Goal: Task Accomplishment & Management: Complete application form

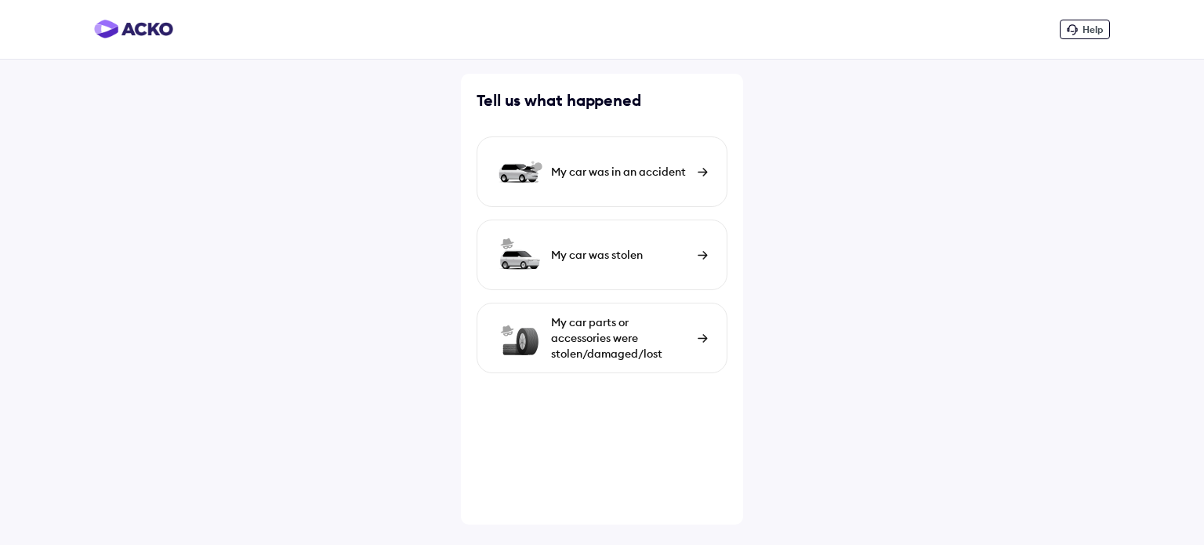
click at [580, 173] on div "My car was in an accident" at bounding box center [620, 172] width 139 height 16
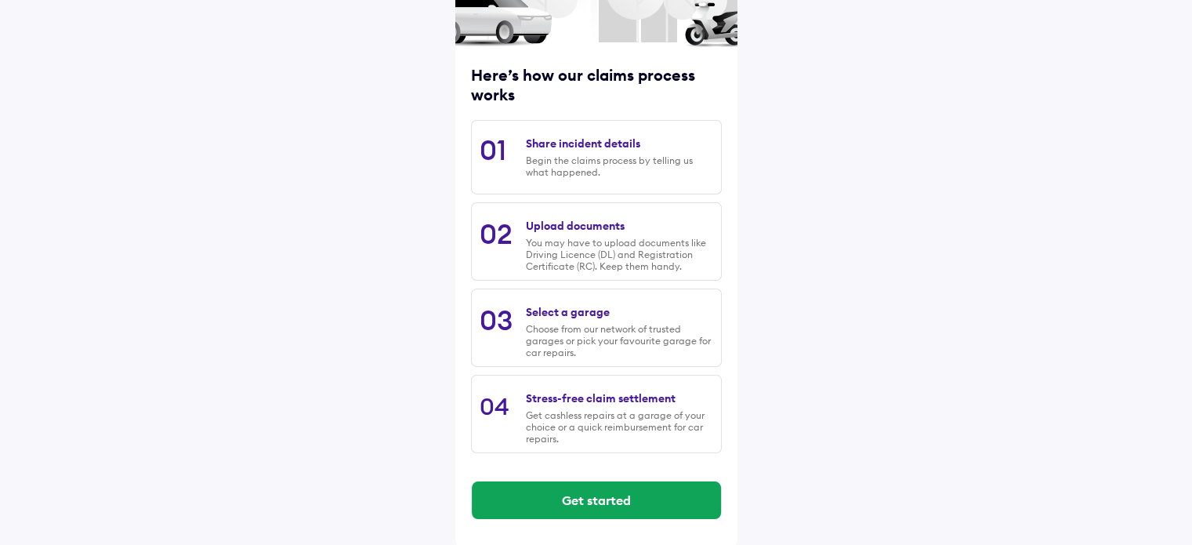
scroll to position [160, 0]
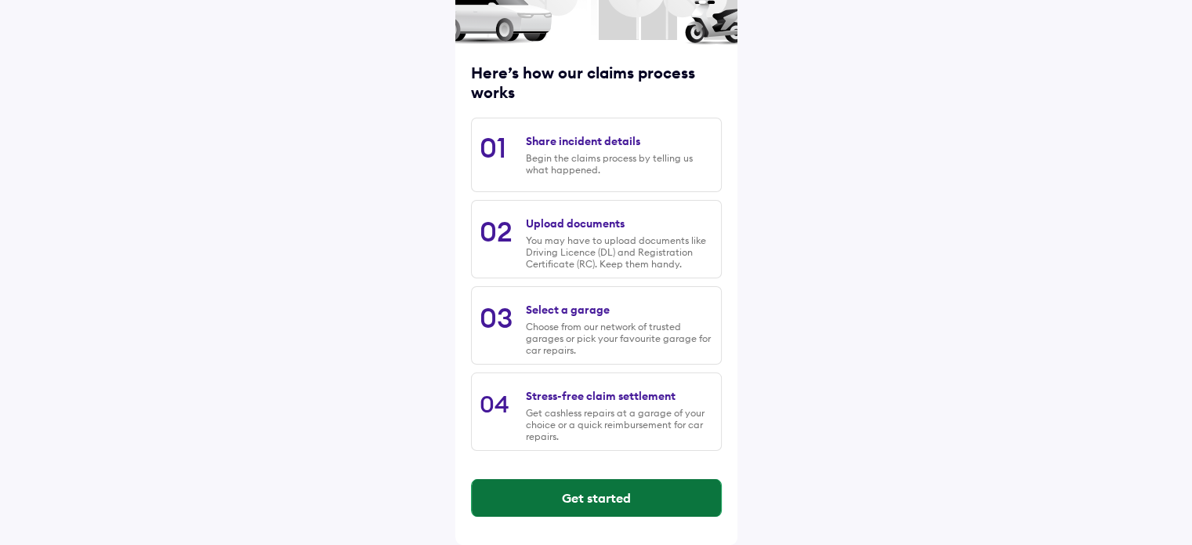
click at [602, 494] on button "Get started" at bounding box center [596, 498] width 249 height 38
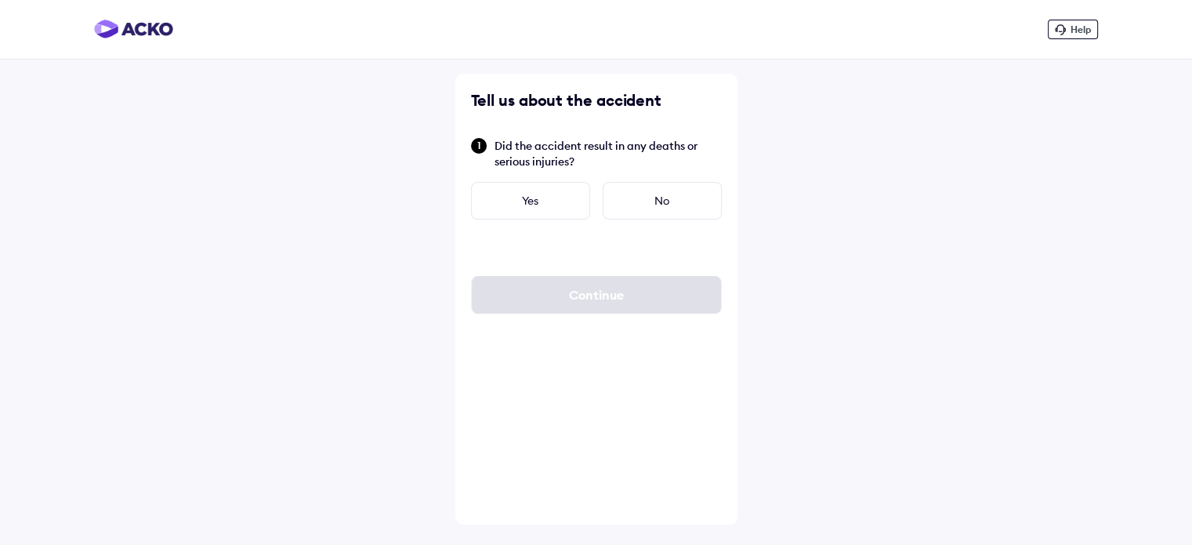
scroll to position [0, 0]
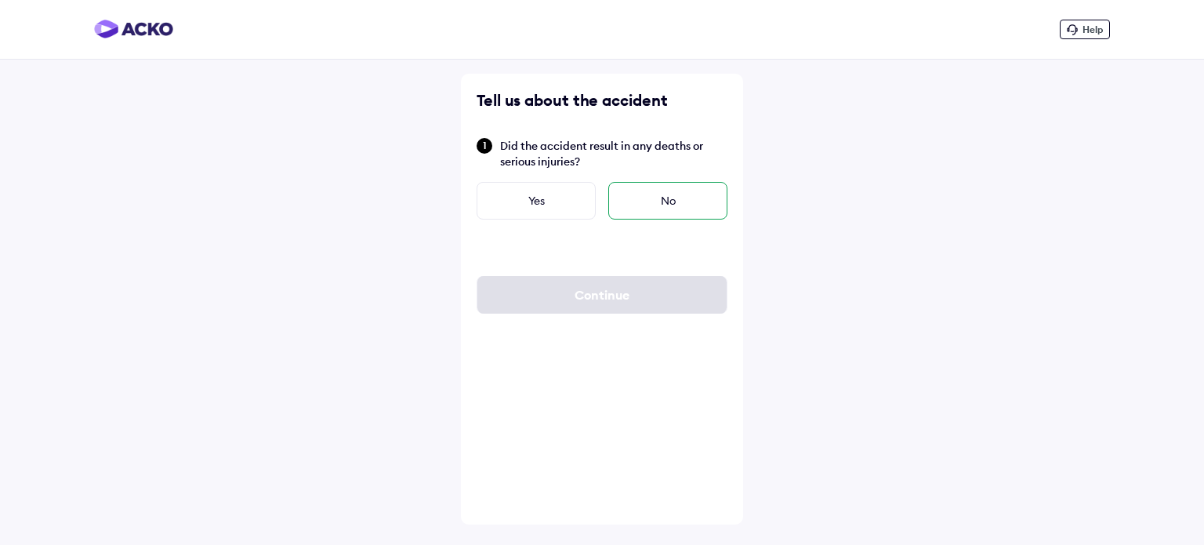
click at [662, 209] on div "No" at bounding box center [667, 201] width 119 height 38
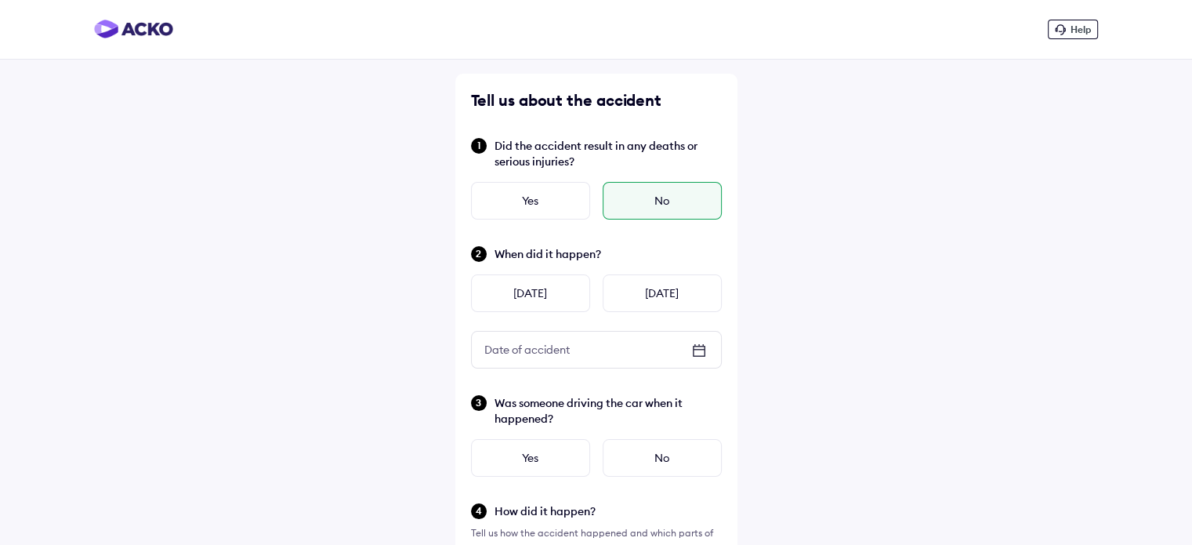
click at [595, 355] on div "Date of accident" at bounding box center [596, 349] width 249 height 36
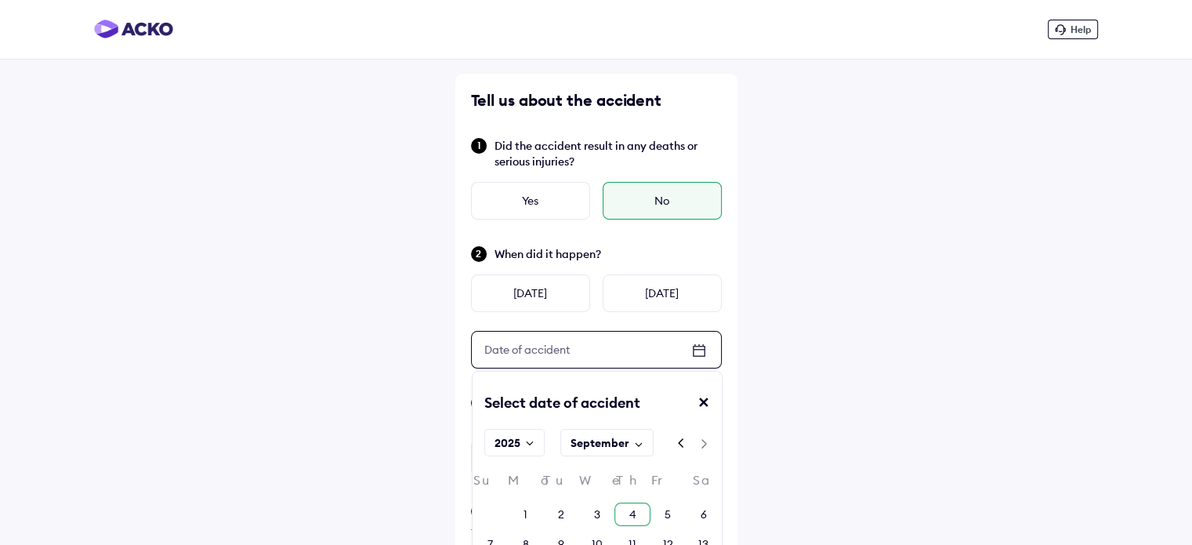
scroll to position [31, 0]
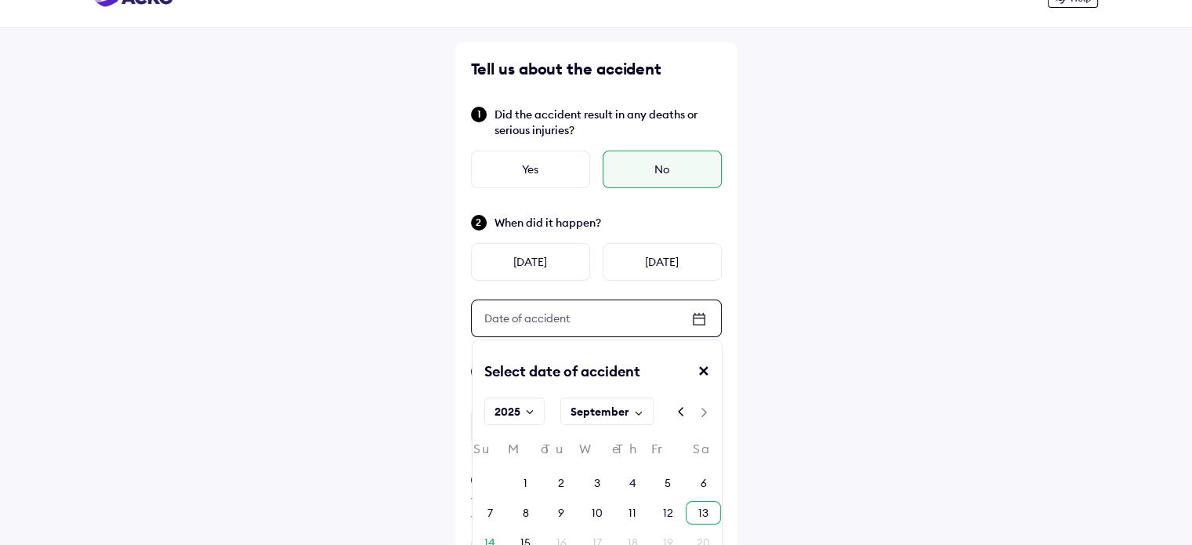
click at [697, 513] on div "13" at bounding box center [703, 513] width 35 height 24
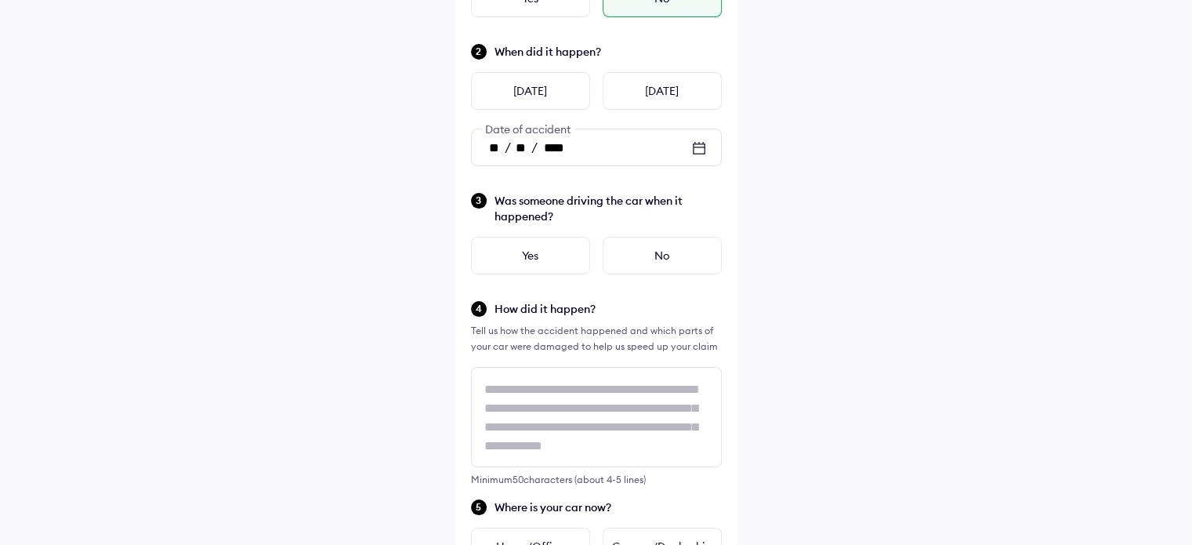
scroll to position [219, 0]
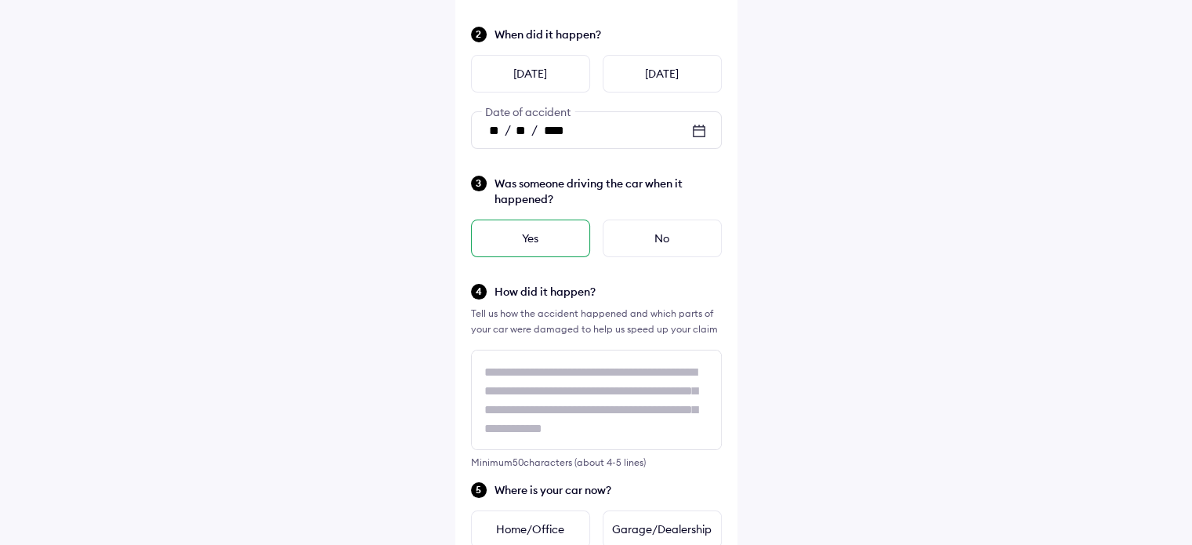
click at [495, 234] on div "Yes" at bounding box center [530, 238] width 119 height 38
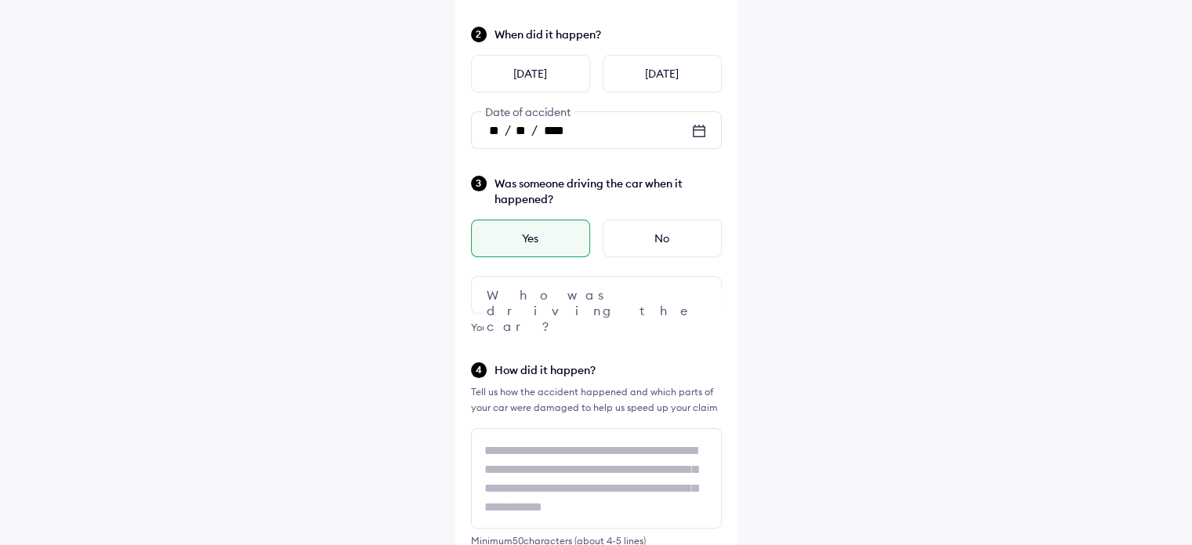
click at [518, 299] on div at bounding box center [596, 295] width 251 height 38
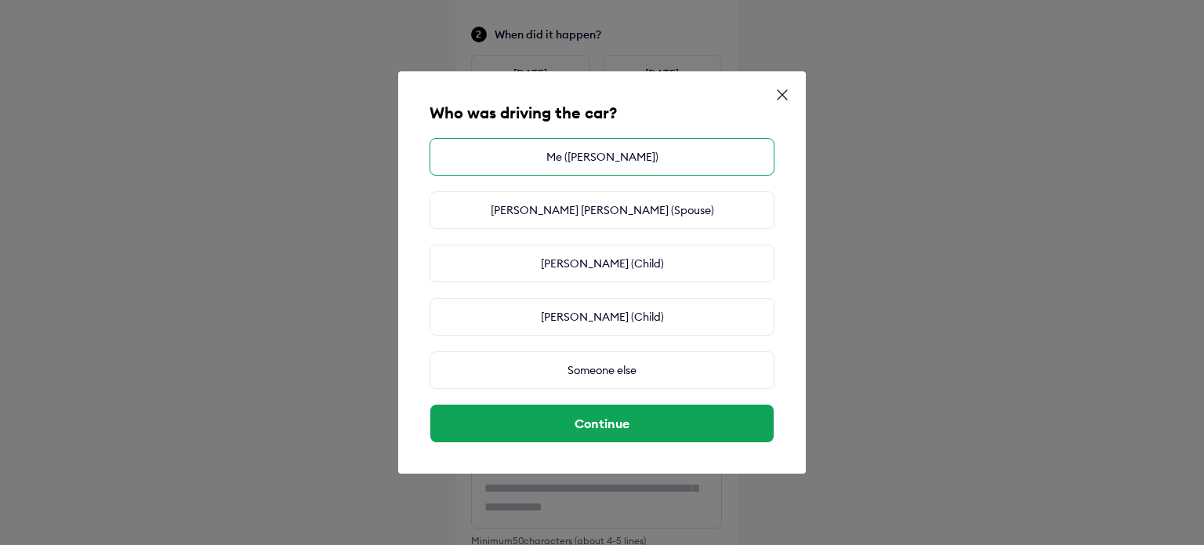
click at [600, 165] on div "Me ([PERSON_NAME])" at bounding box center [601, 157] width 345 height 38
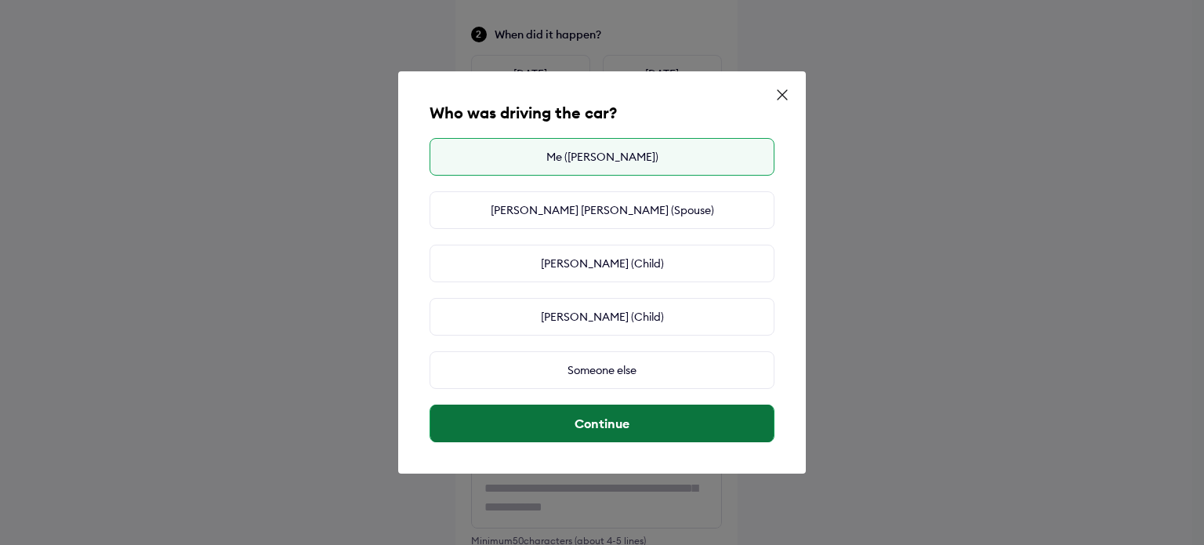
click at [605, 429] on button "Continue" at bounding box center [601, 423] width 343 height 38
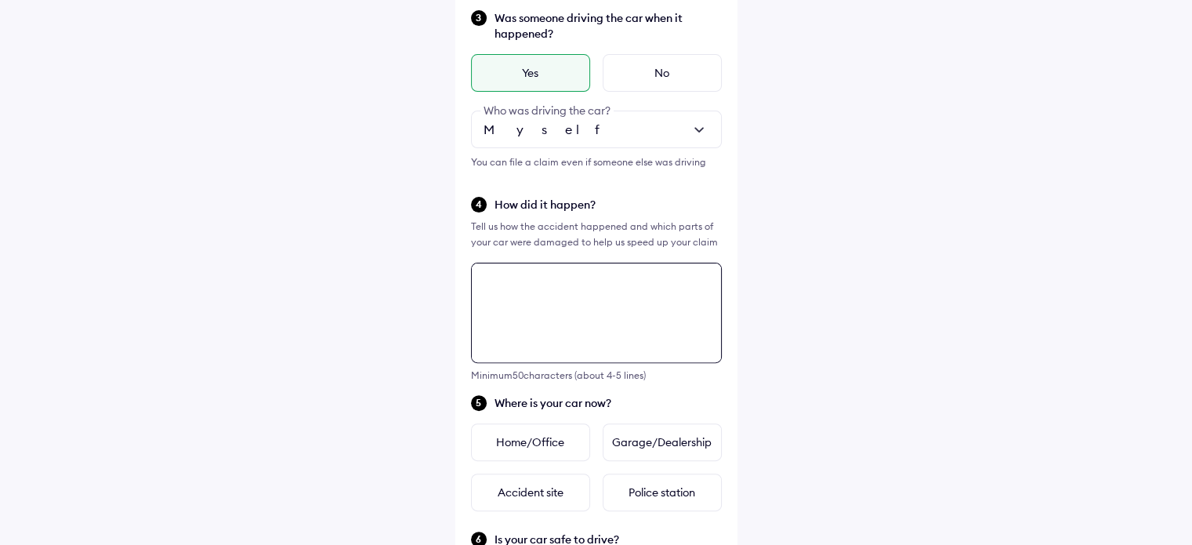
click at [515, 442] on div "Tell us about the accident Did the accident result in any deaths or serious inj…" at bounding box center [596, 324] width 282 height 1270
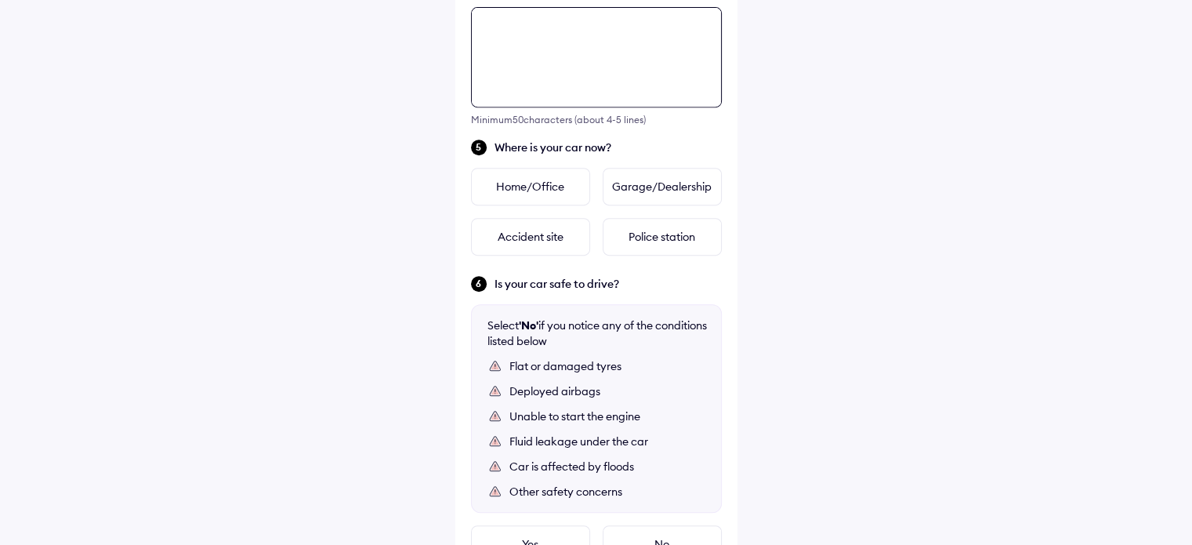
scroll to position [647, 0]
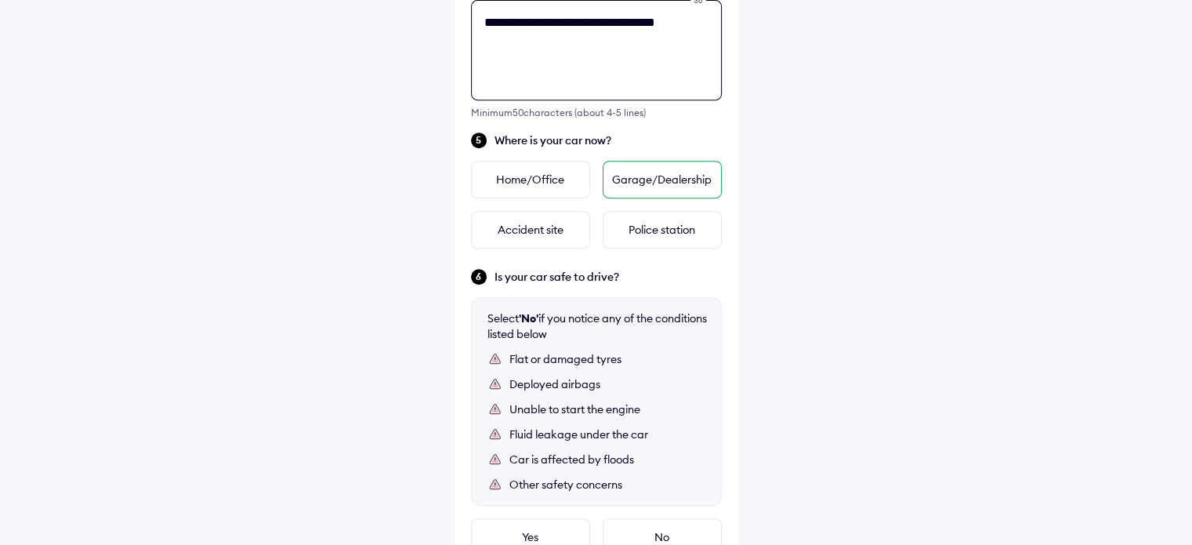
type textarea "**********"
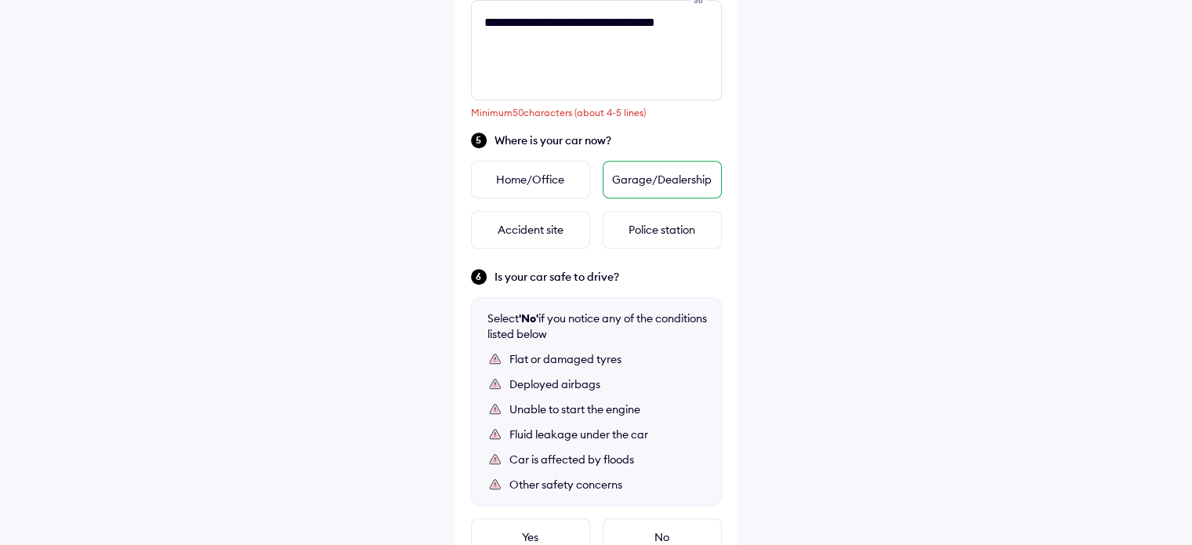
click at [660, 181] on div "Garage/Dealership" at bounding box center [662, 180] width 119 height 38
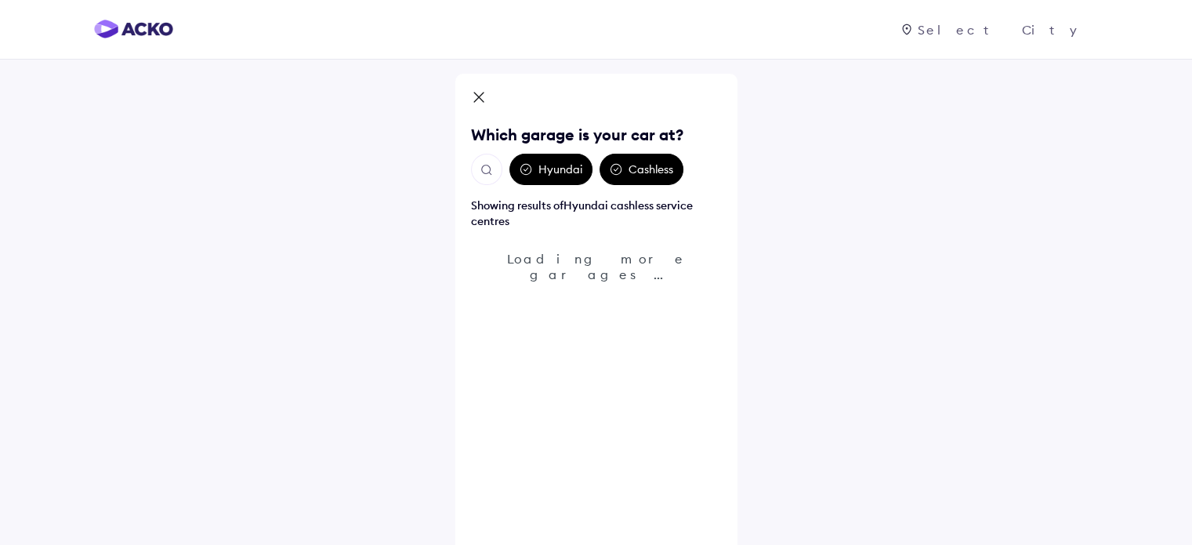
scroll to position [31, 0]
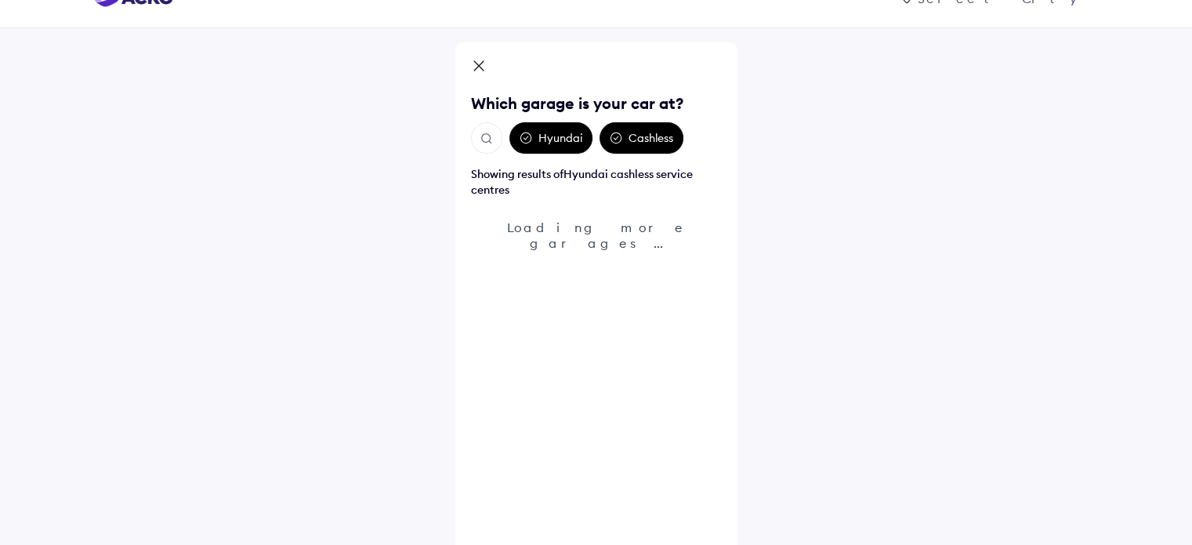
click at [643, 133] on div "Cashless" at bounding box center [641, 137] width 84 height 31
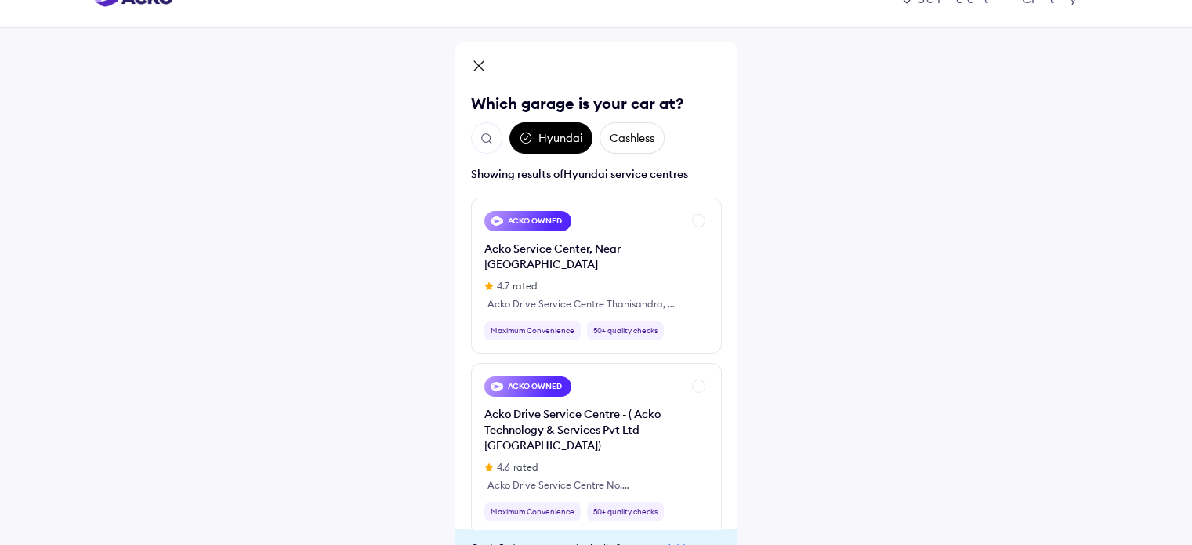
click at [564, 146] on div "Hyundai" at bounding box center [550, 137] width 83 height 31
click at [649, 137] on div "Cashless" at bounding box center [631, 137] width 65 height 31
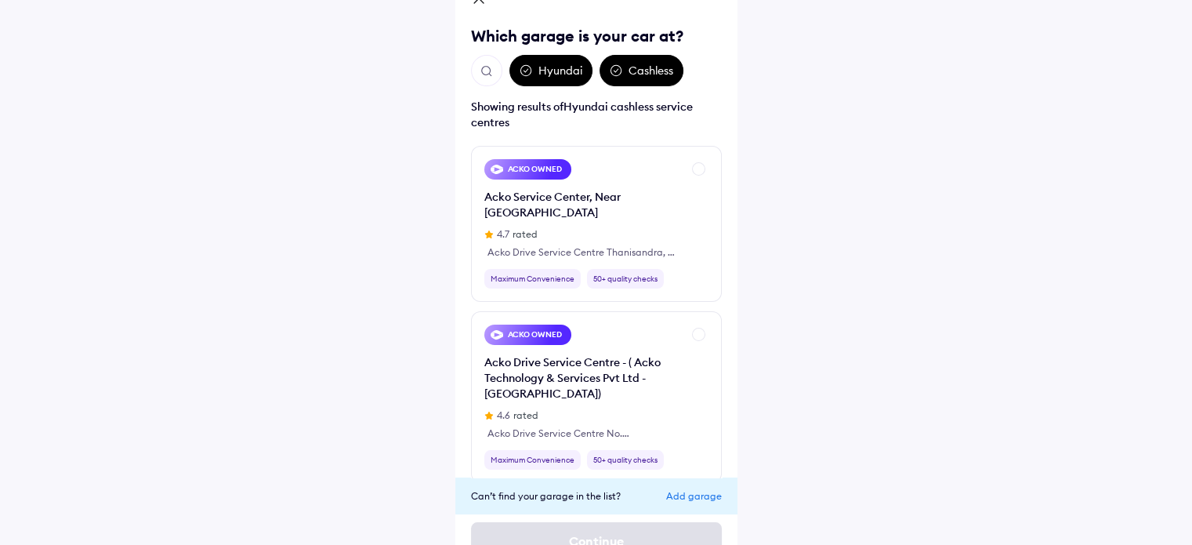
scroll to position [98, 0]
click at [524, 71] on icon at bounding box center [525, 71] width 4 height 3
click at [491, 71] on img "Open search" at bounding box center [487, 72] width 14 height 14
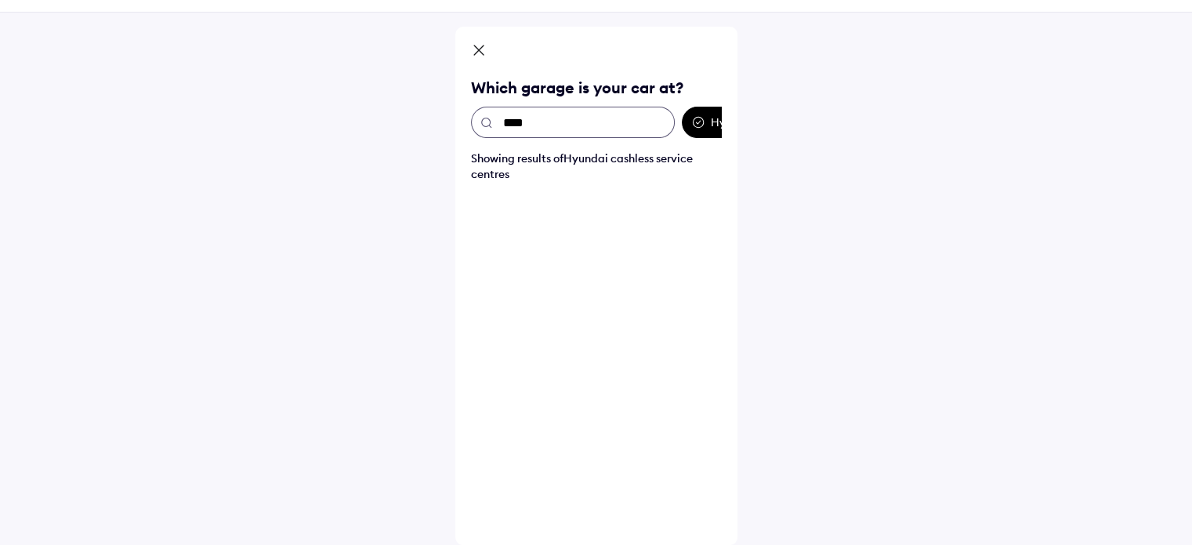
scroll to position [47, 0]
type input "******"
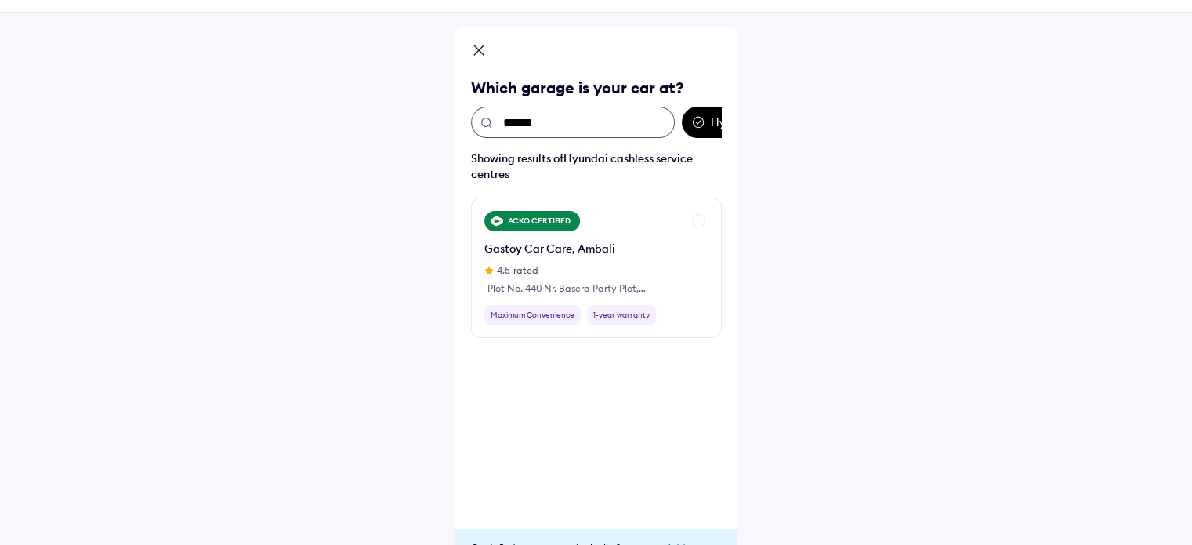
scroll to position [98, 0]
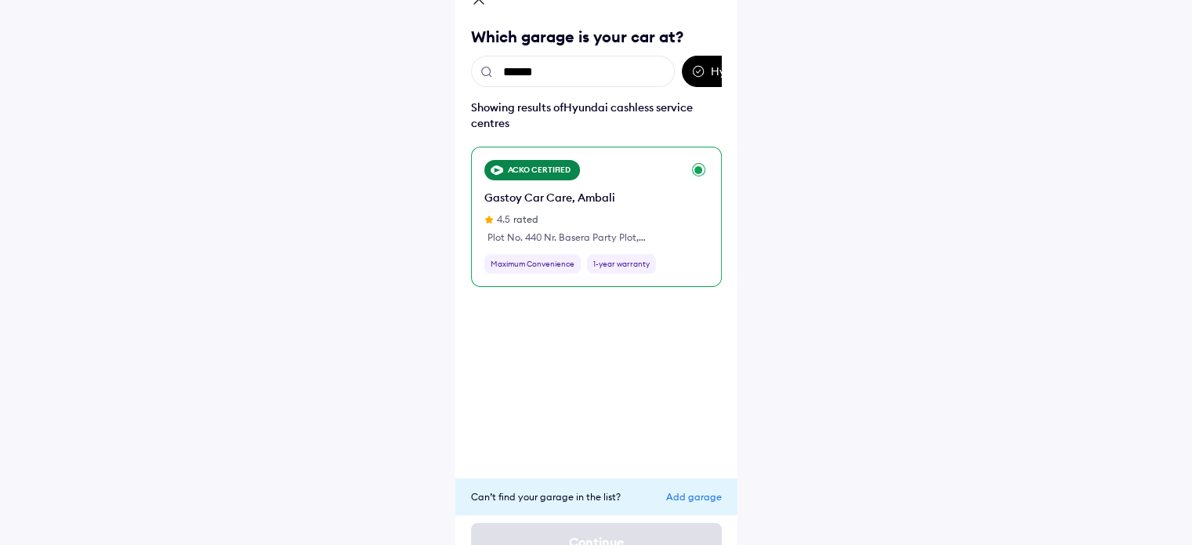
click at [520, 198] on div "Gastoy Car Care, Ambali" at bounding box center [582, 198] width 197 height 16
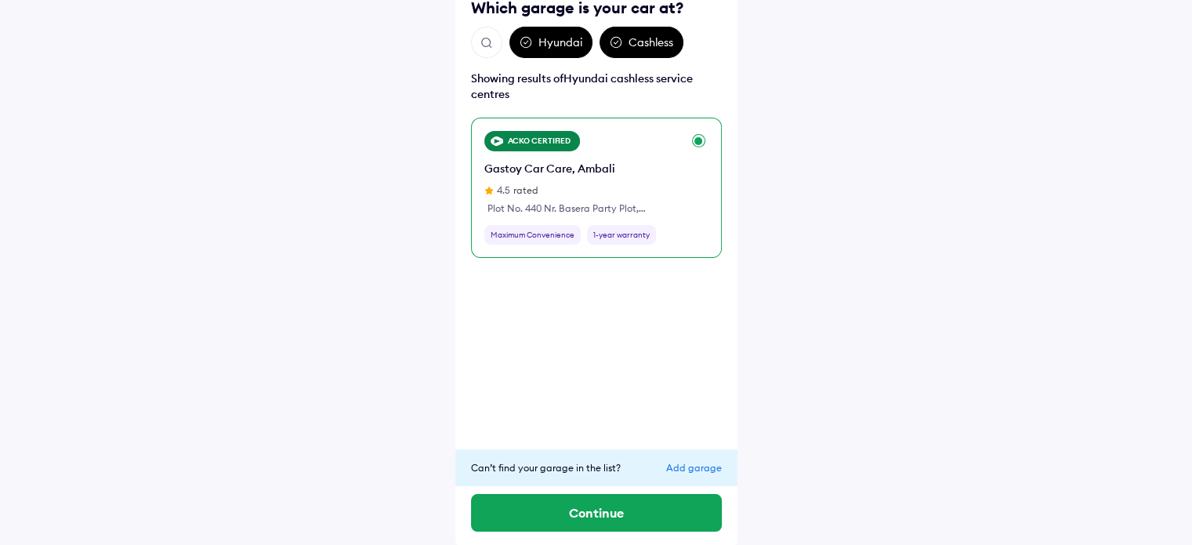
scroll to position [129, 0]
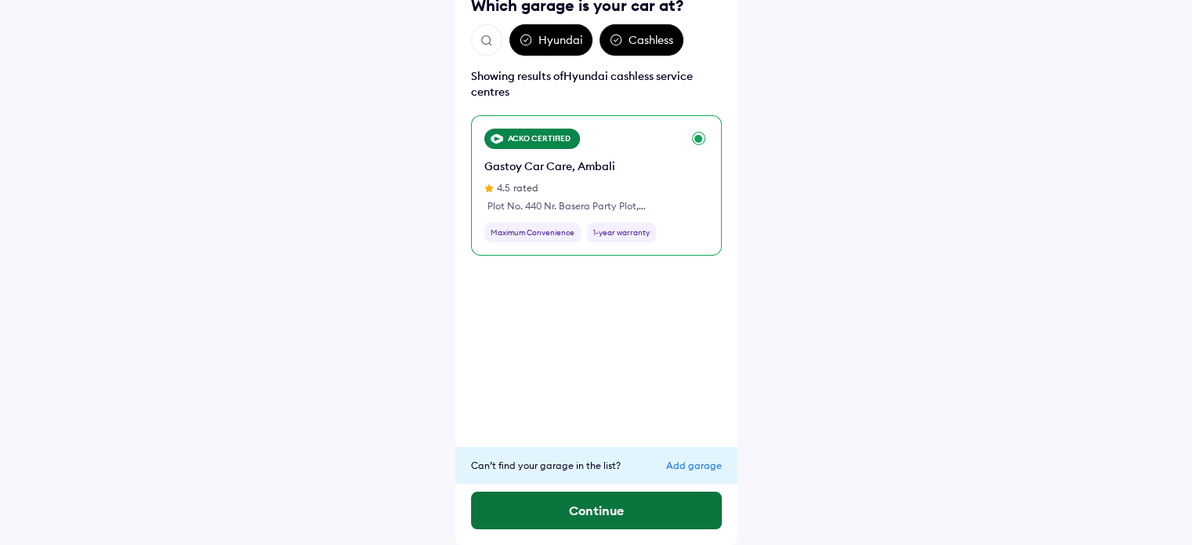
click at [605, 516] on button "Continue" at bounding box center [596, 510] width 251 height 38
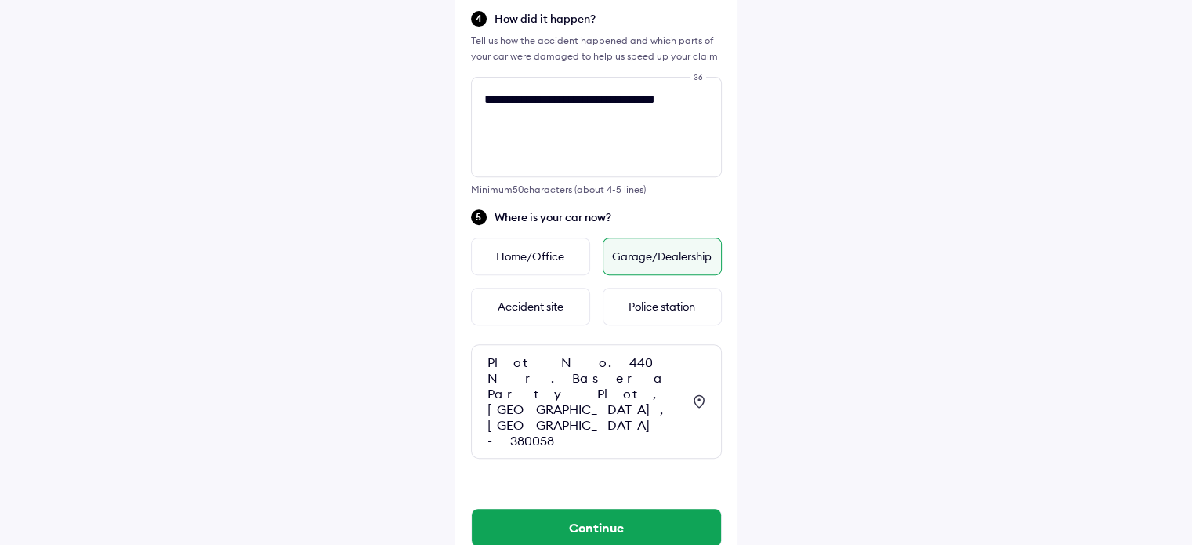
scroll to position [571, 0]
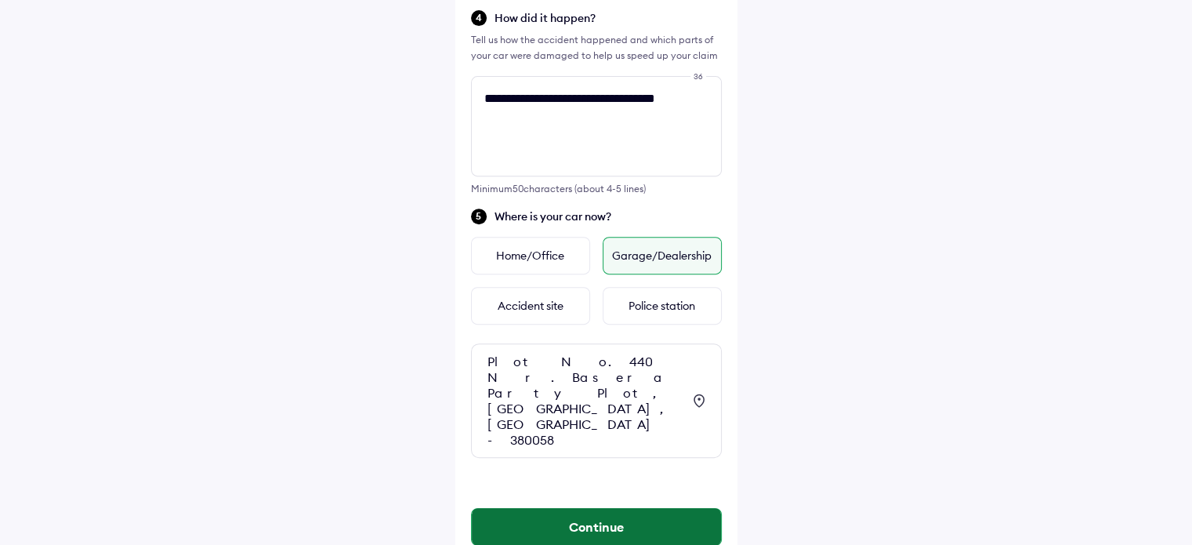
click at [585, 508] on button "Continue" at bounding box center [596, 527] width 249 height 38
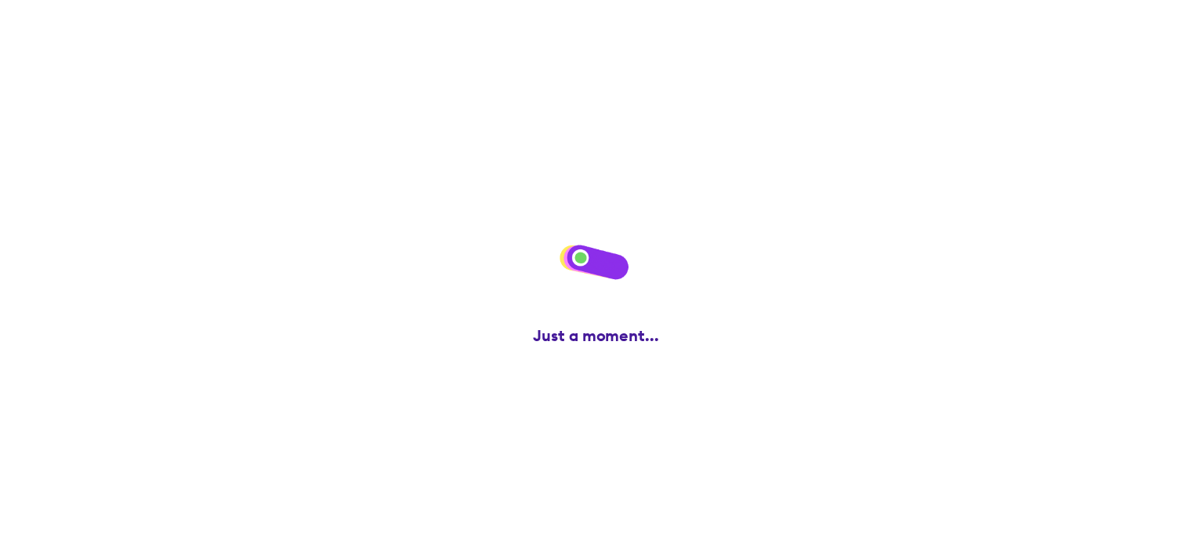
scroll to position [0, 0]
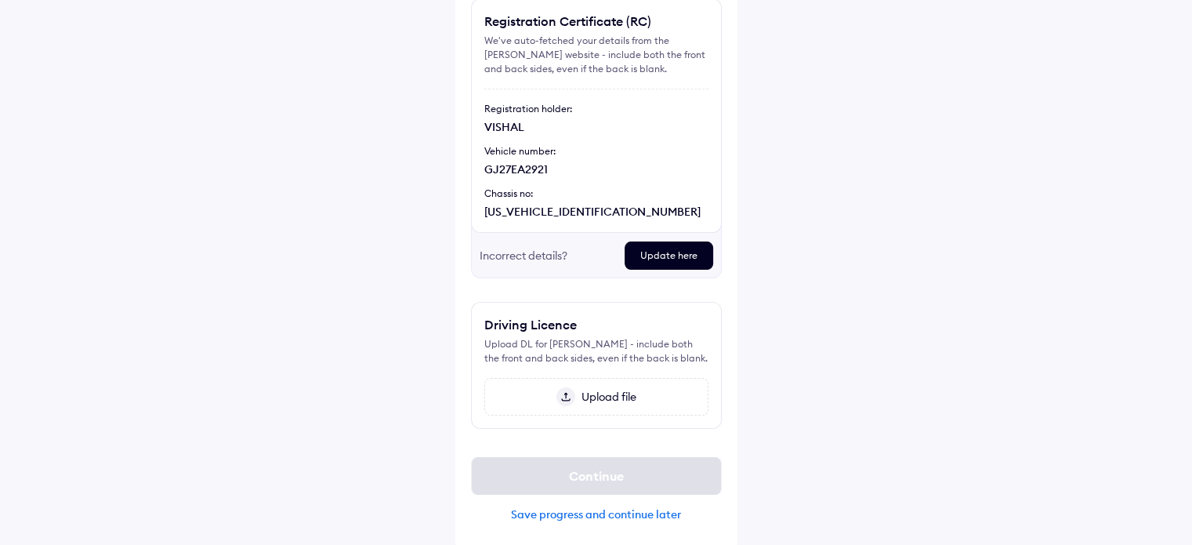
scroll to position [141, 0]
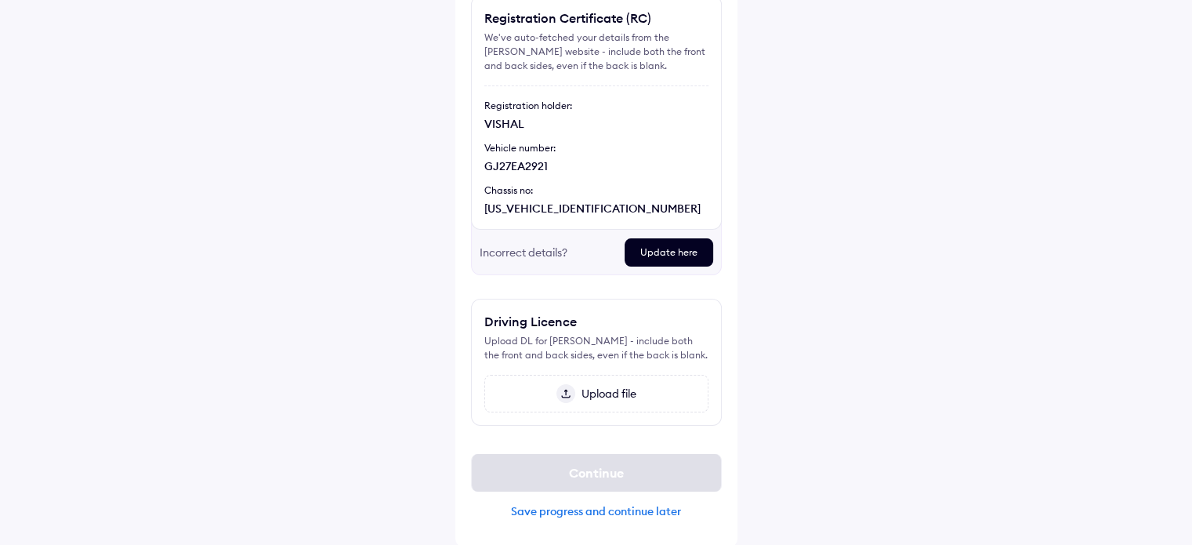
click at [589, 396] on span "Upload file" at bounding box center [605, 393] width 61 height 14
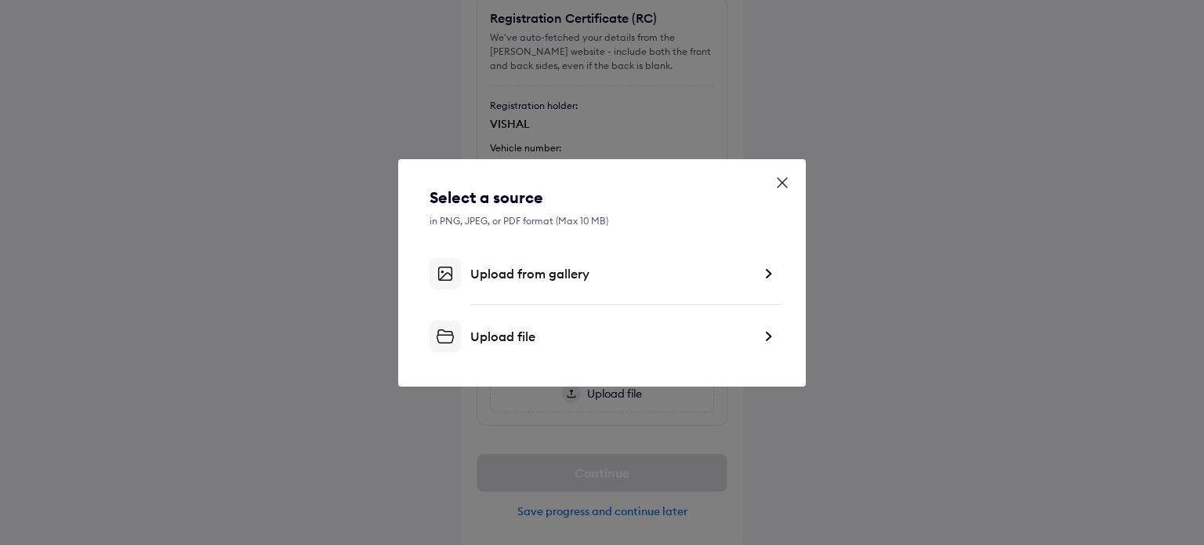
click at [505, 343] on div "Upload file" at bounding box center [611, 336] width 282 height 16
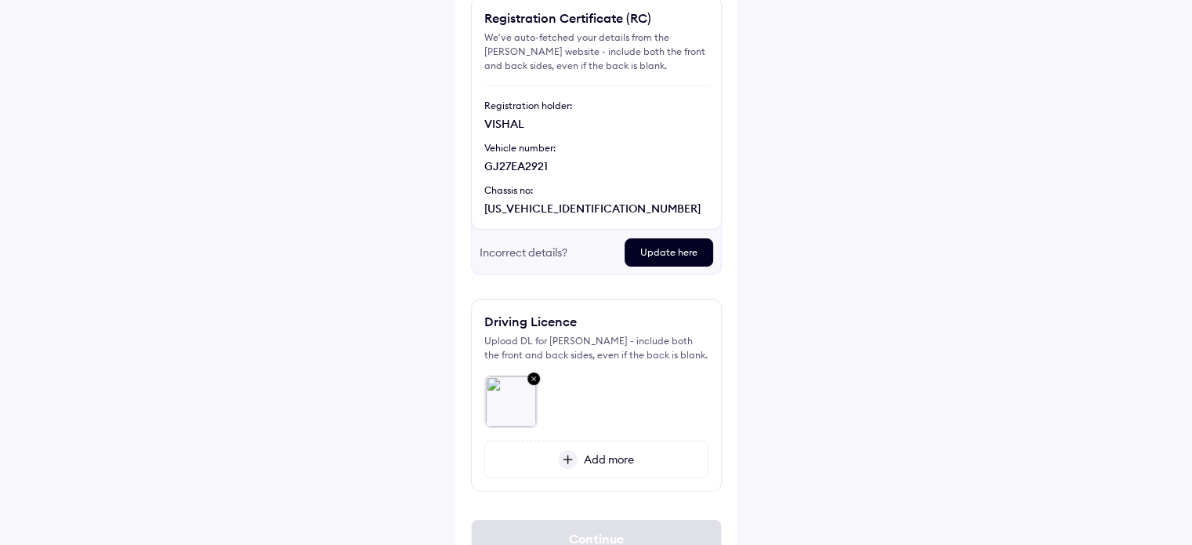
click at [571, 458] on img at bounding box center [568, 459] width 20 height 19
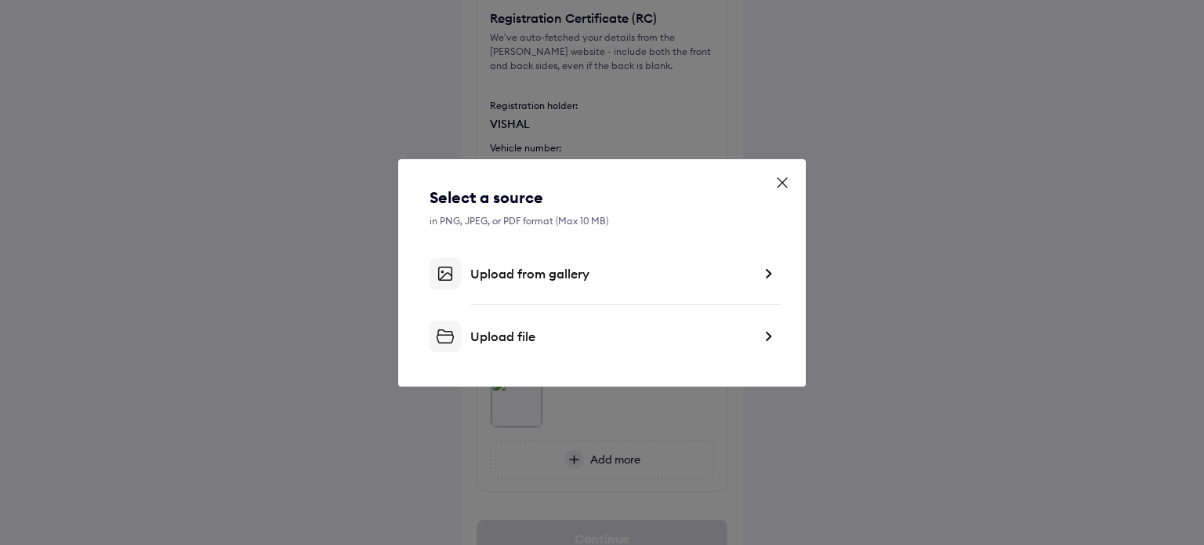
click at [491, 331] on div "Upload file" at bounding box center [611, 336] width 282 height 16
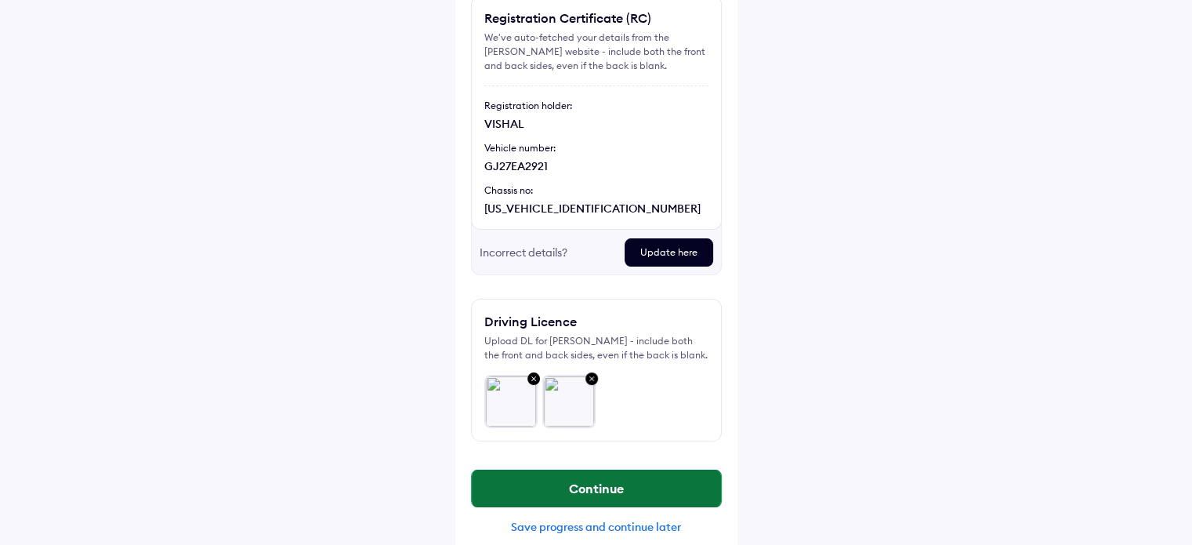
click at [616, 480] on button "Continue" at bounding box center [596, 488] width 249 height 38
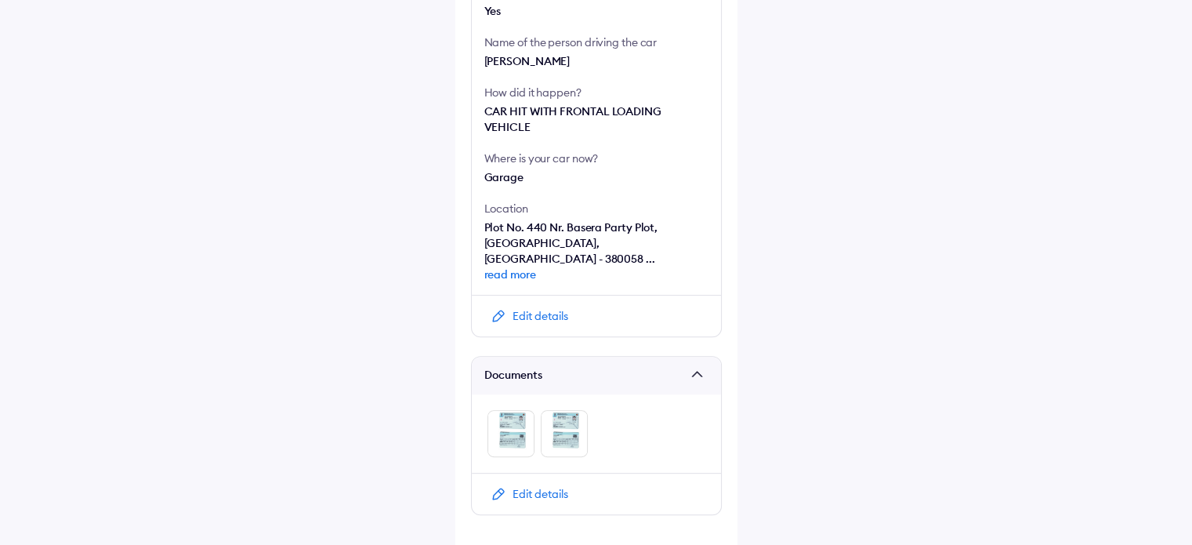
scroll to position [550, 0]
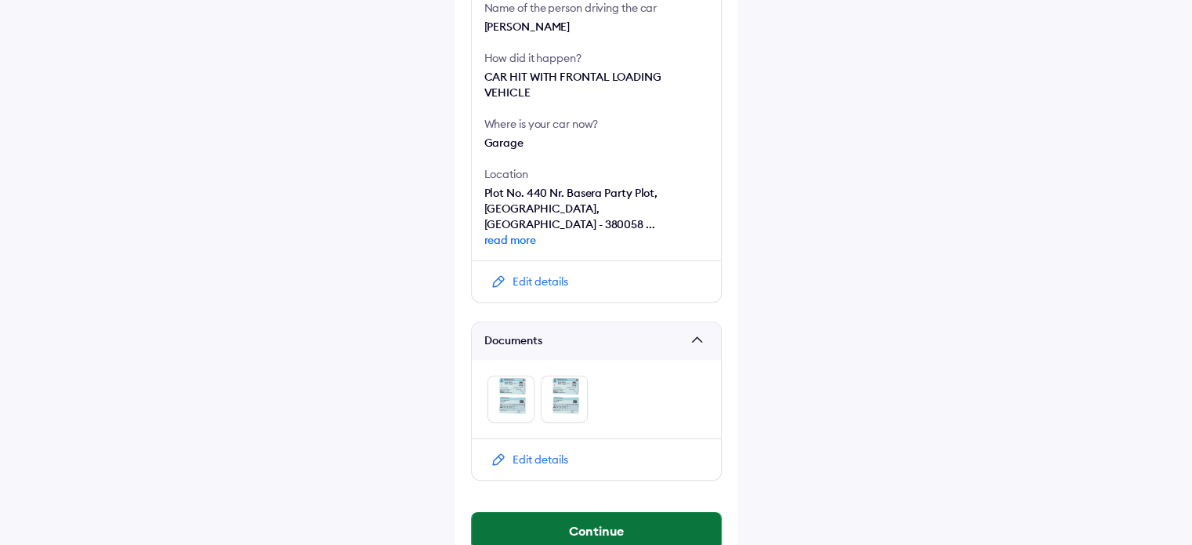
click at [617, 512] on button "Continue" at bounding box center [596, 531] width 249 height 38
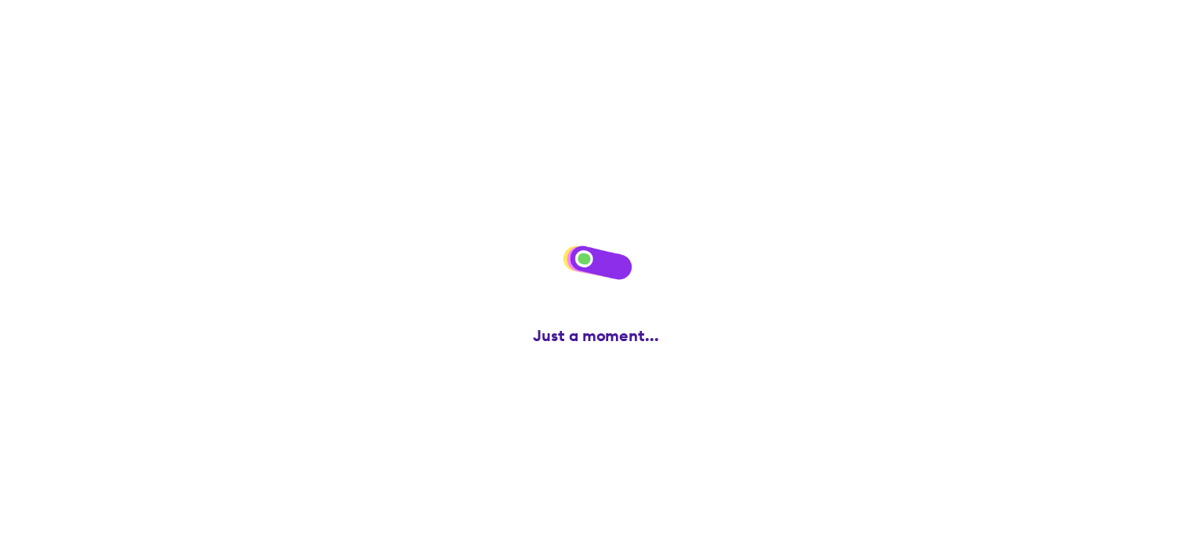
scroll to position [0, 0]
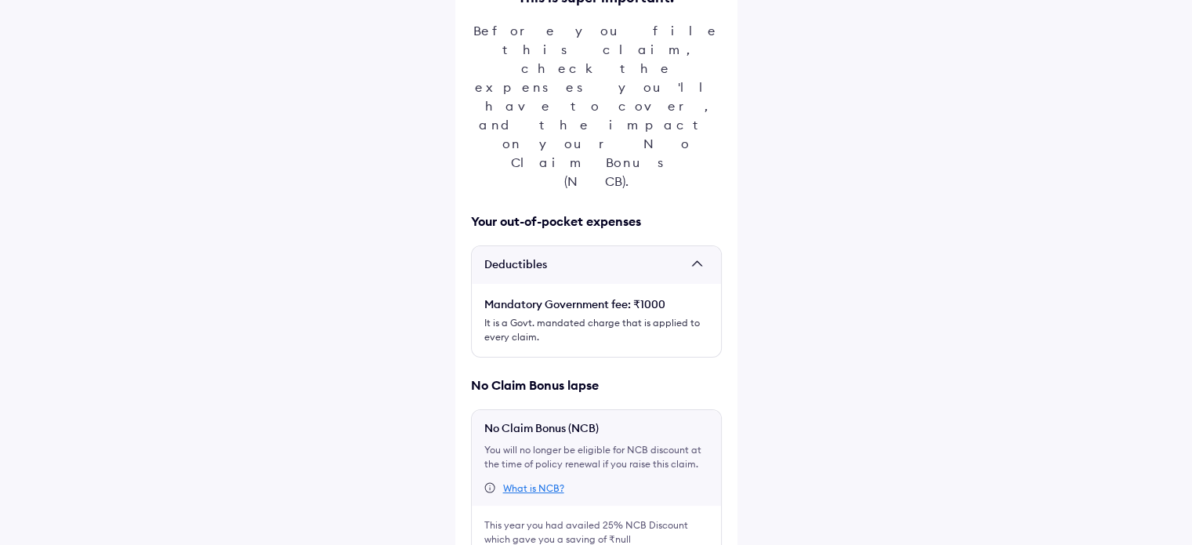
scroll to position [242, 0]
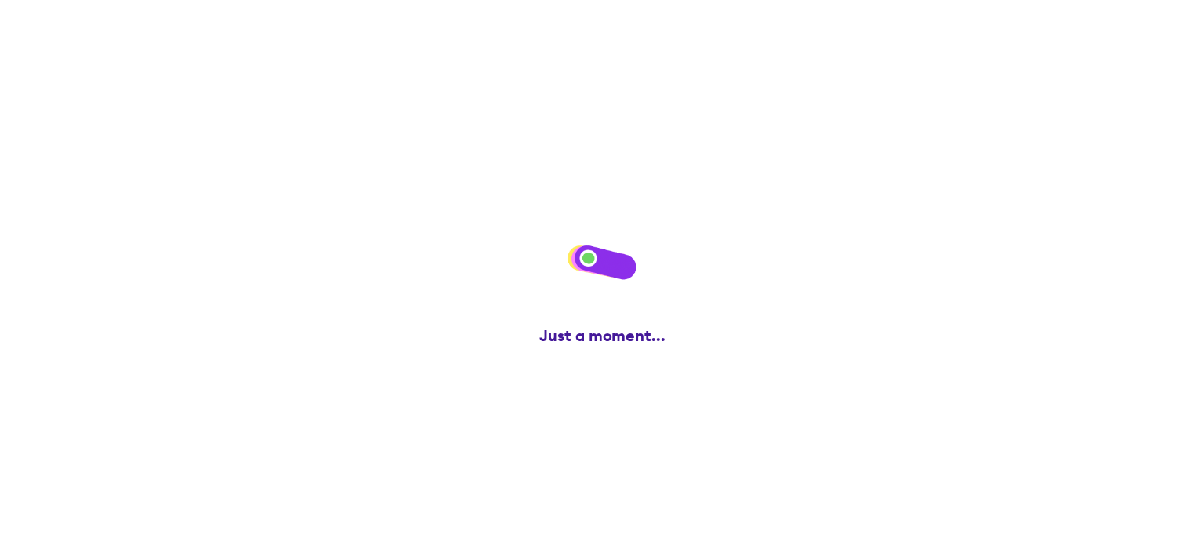
scroll to position [0, 0]
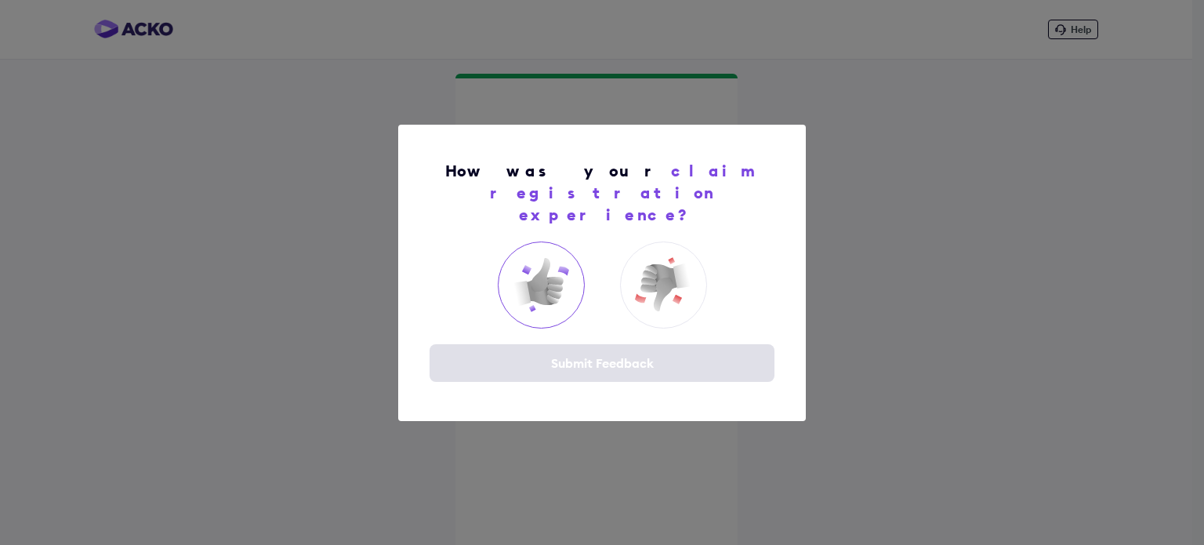
click at [517, 253] on img at bounding box center [540, 284] width 63 height 63
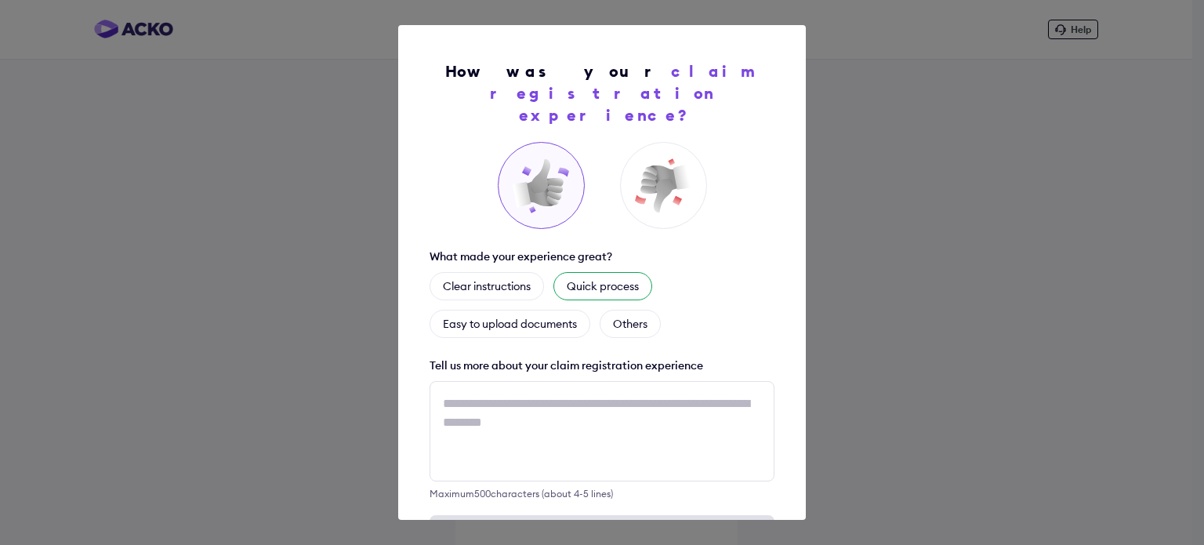
click at [592, 272] on div "Quick process" at bounding box center [602, 286] width 99 height 28
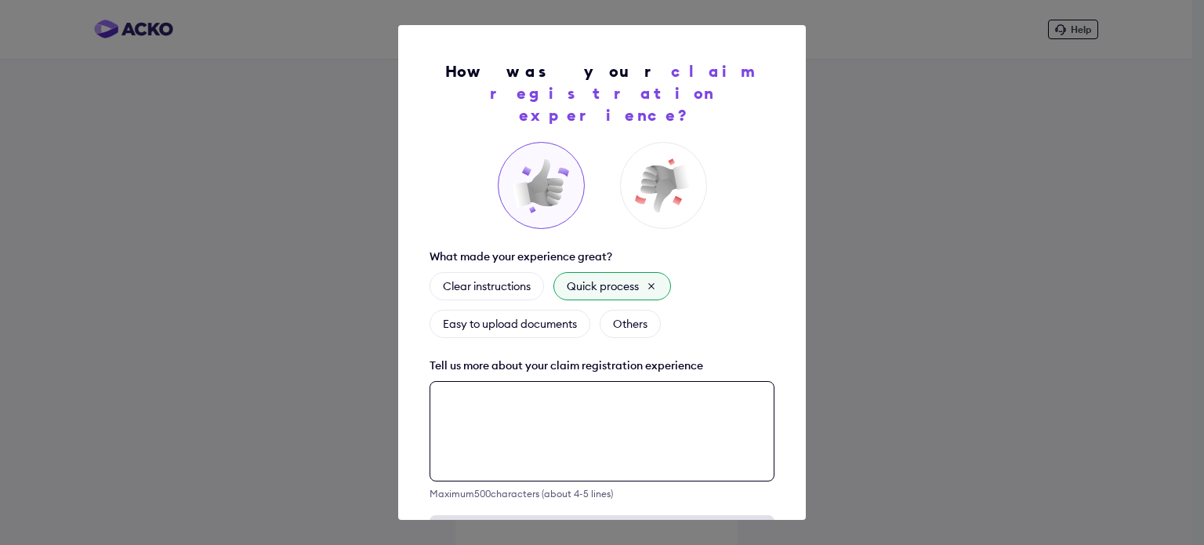
click at [530, 381] on textarea at bounding box center [601, 431] width 345 height 100
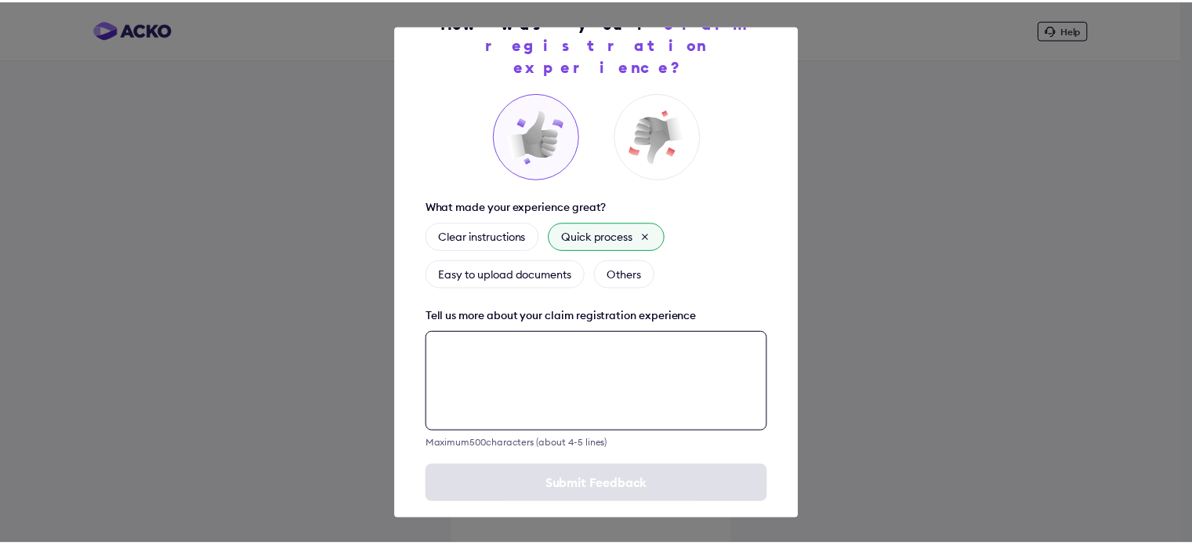
scroll to position [50, 0]
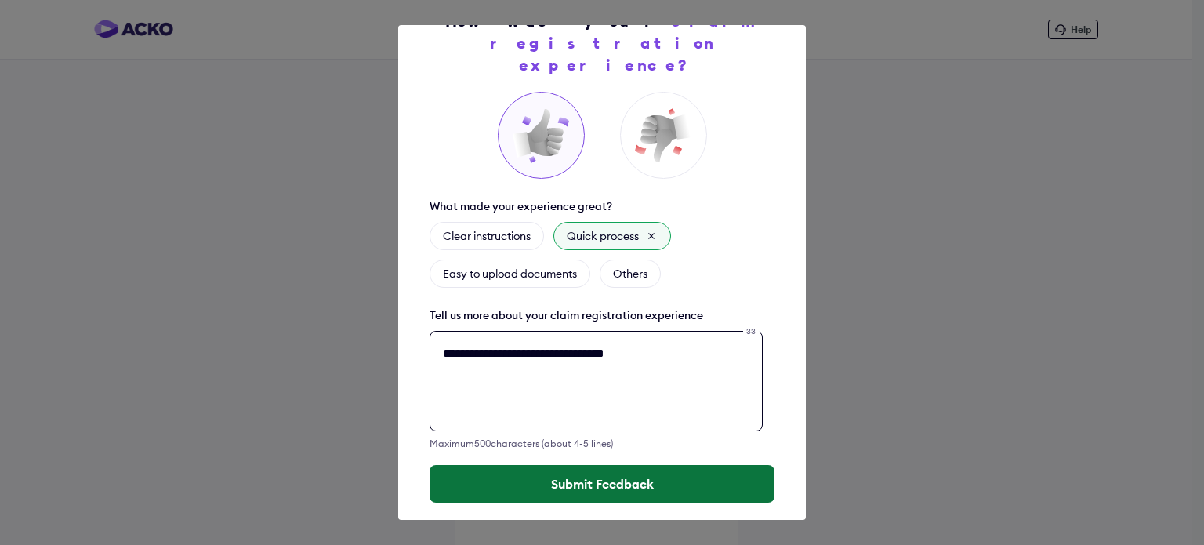
type textarea "**********"
click at [621, 465] on button "Submit Feedback" at bounding box center [601, 484] width 345 height 38
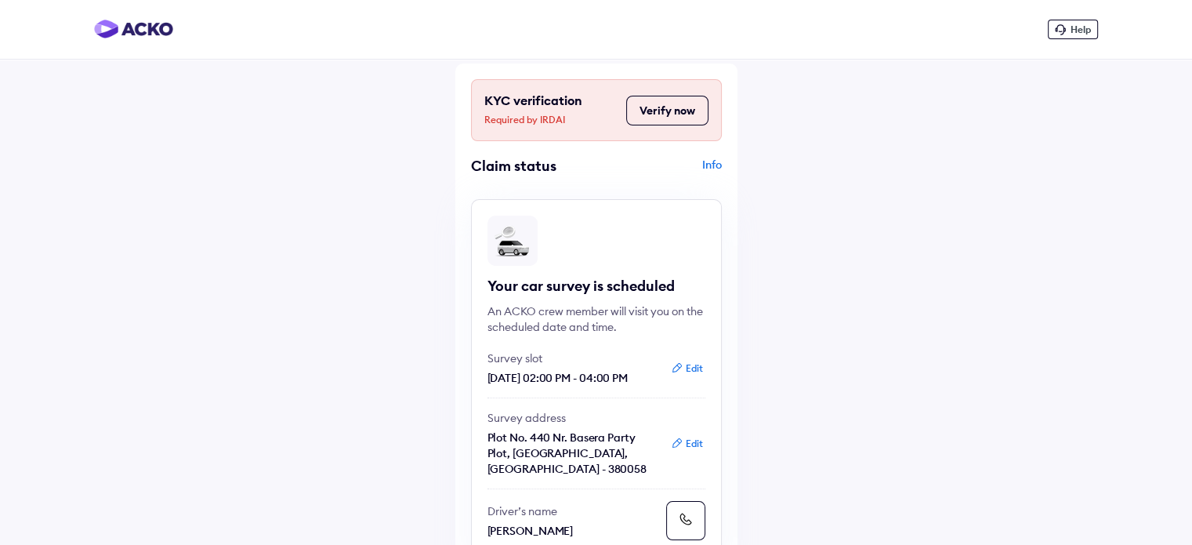
click at [666, 109] on button "Verify now" at bounding box center [667, 111] width 82 height 30
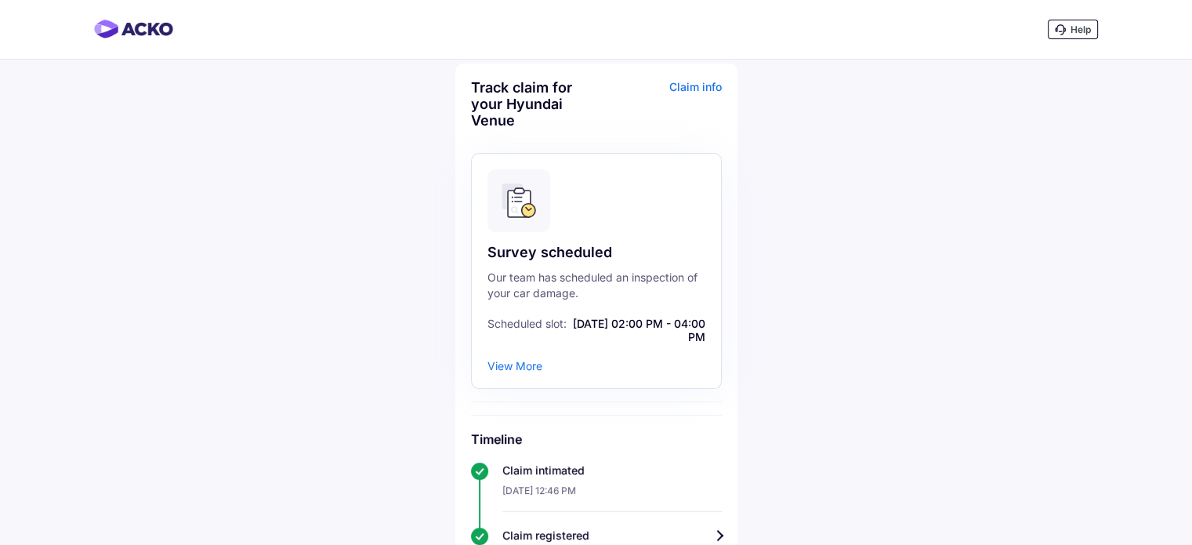
click at [680, 82] on div "Claim info" at bounding box center [660, 109] width 121 height 61
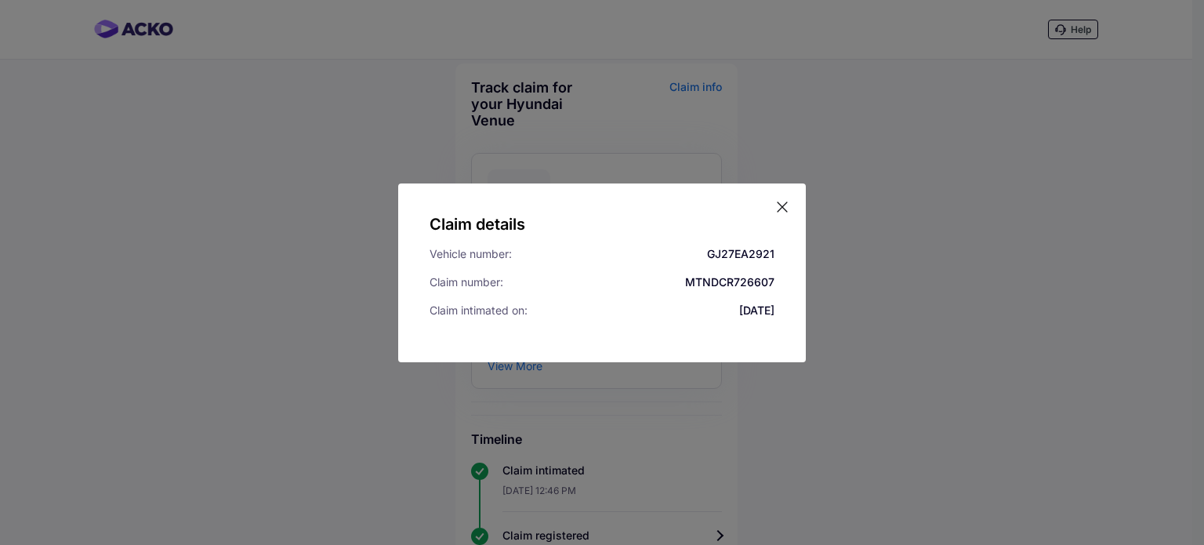
click at [782, 205] on icon at bounding box center [782, 207] width 16 height 16
